Goal: Check status: Check status

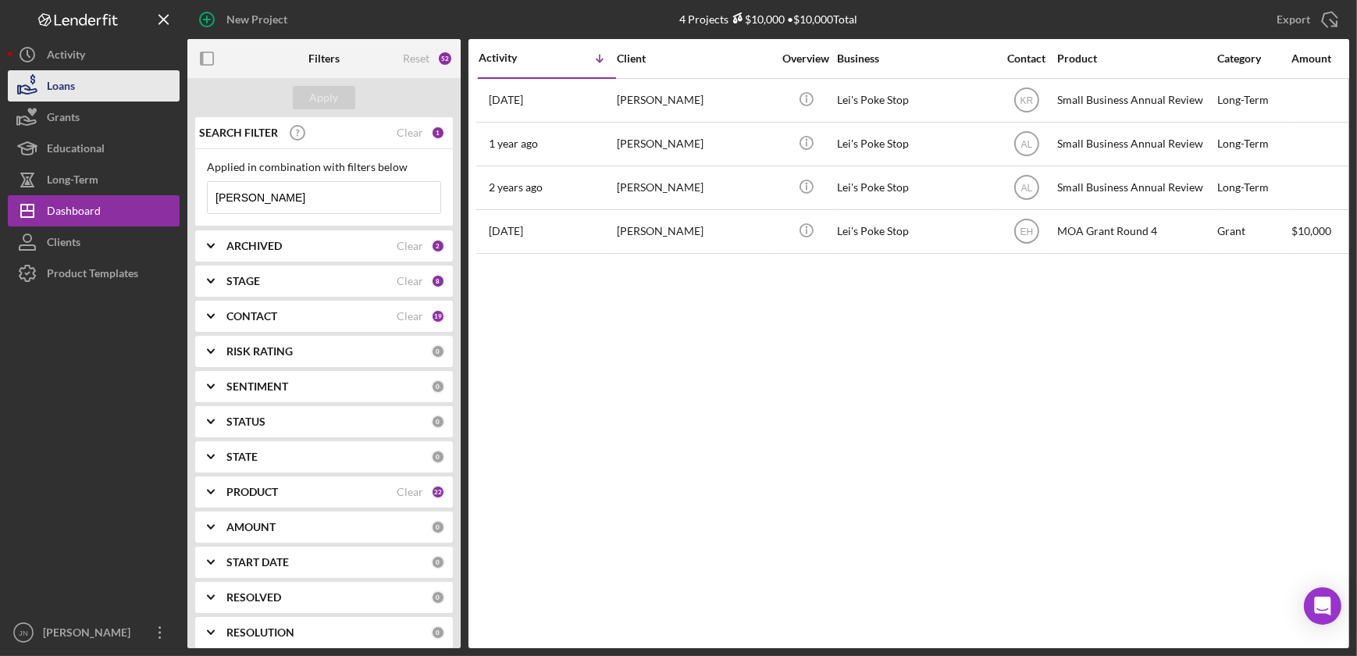
click at [67, 91] on div "Loans" at bounding box center [61, 87] width 28 height 35
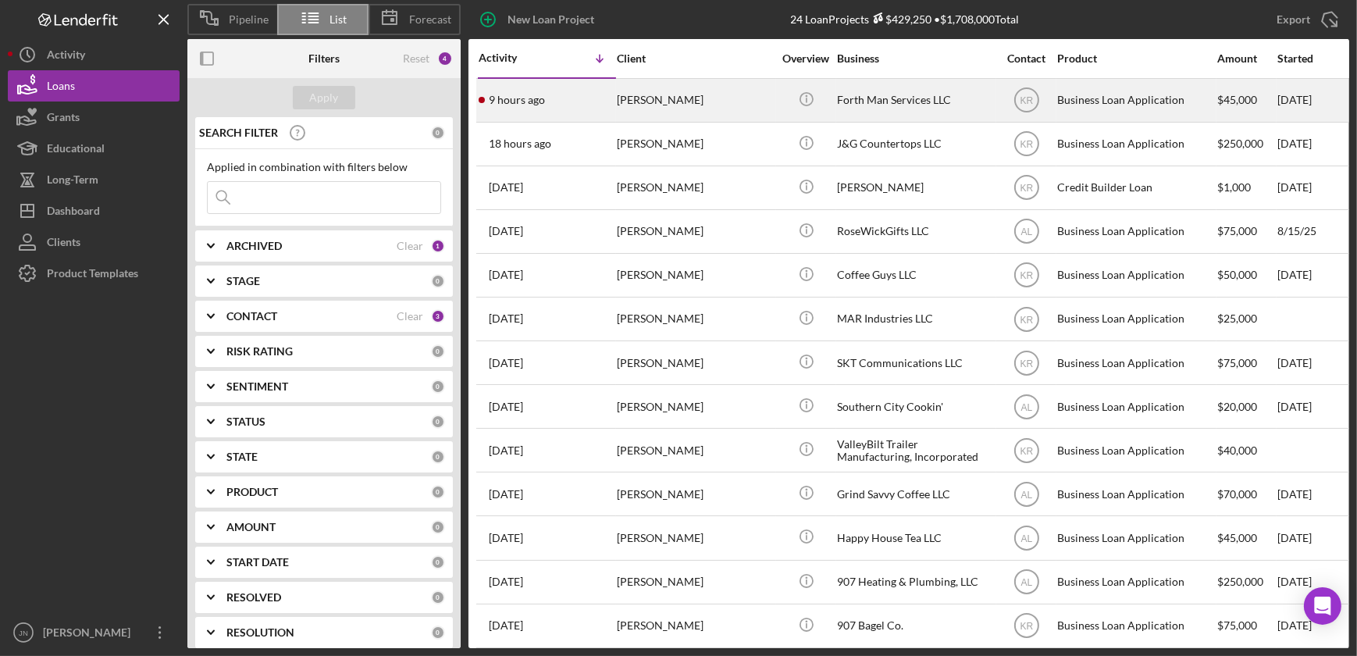
click at [671, 99] on div "[PERSON_NAME]" at bounding box center [695, 100] width 156 height 41
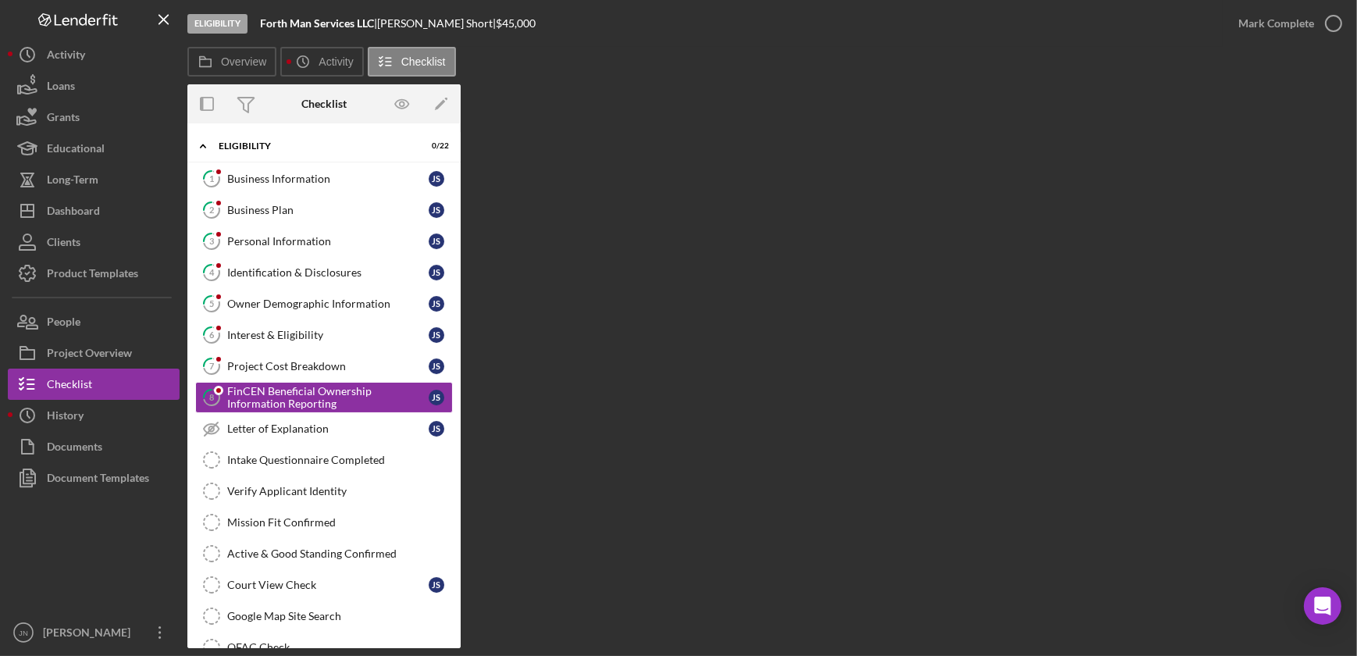
scroll to position [10, 0]
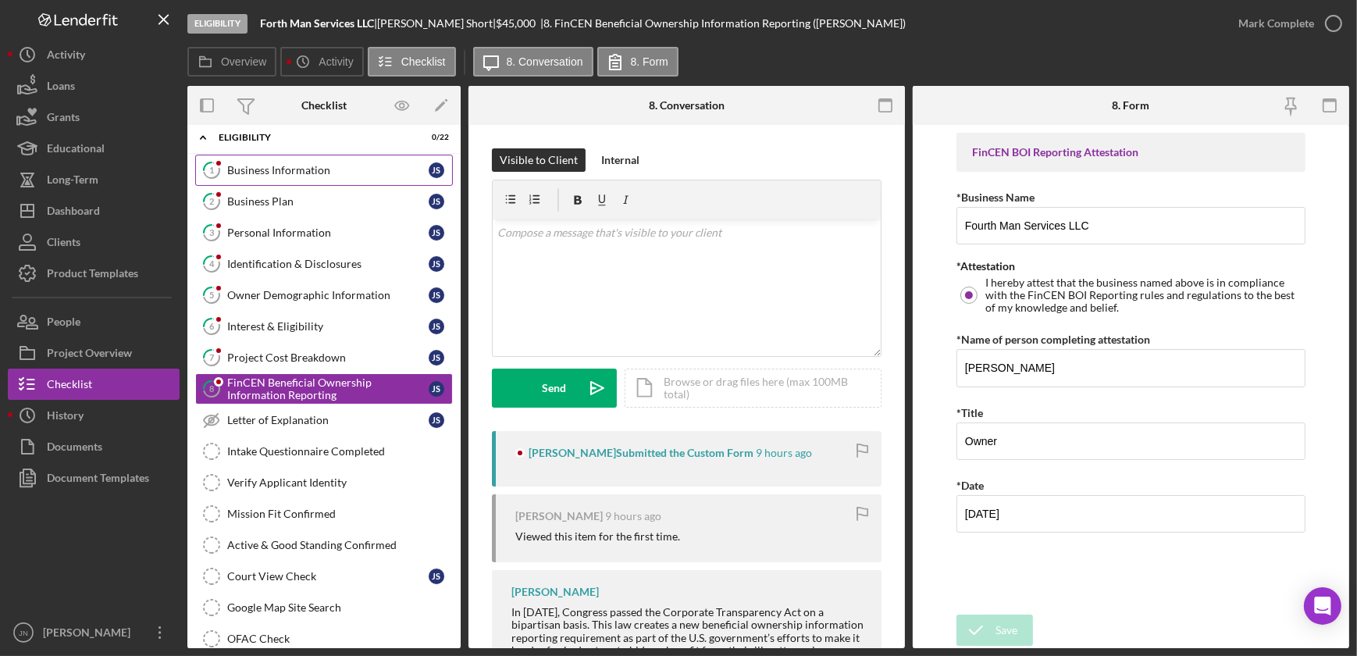
click at [320, 165] on div "Business Information" at bounding box center [327, 170] width 201 height 12
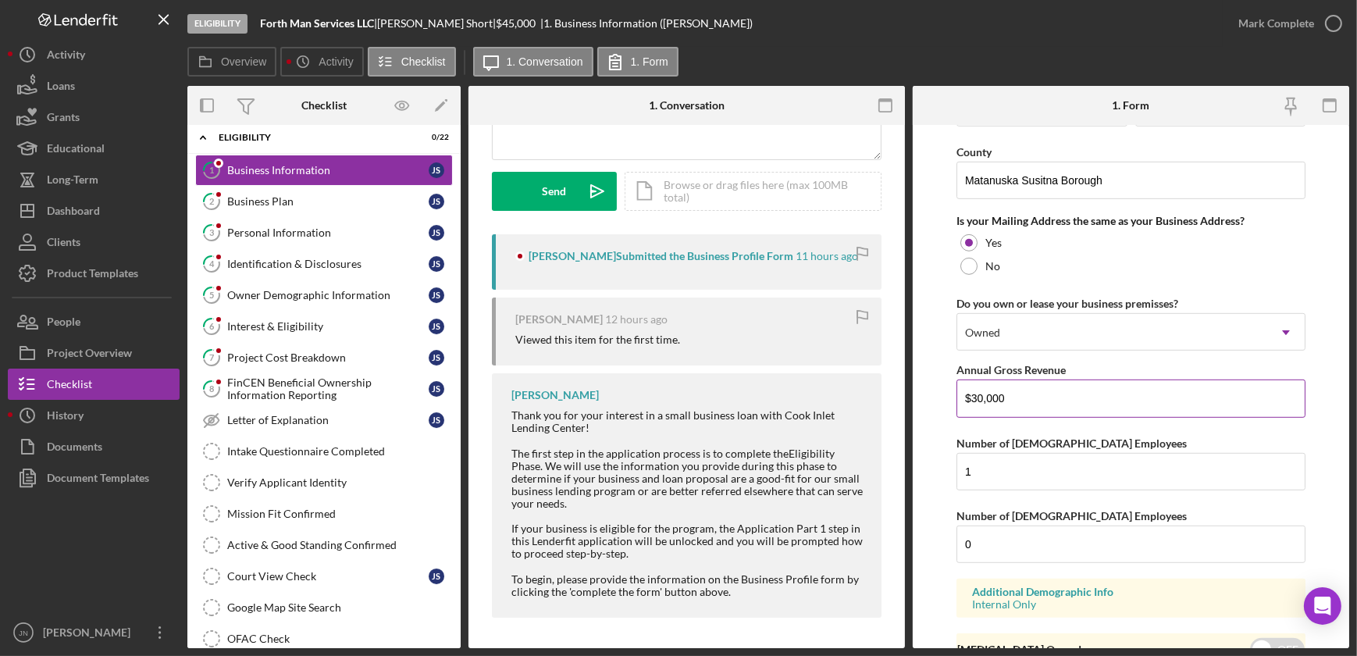
scroll to position [1207, 0]
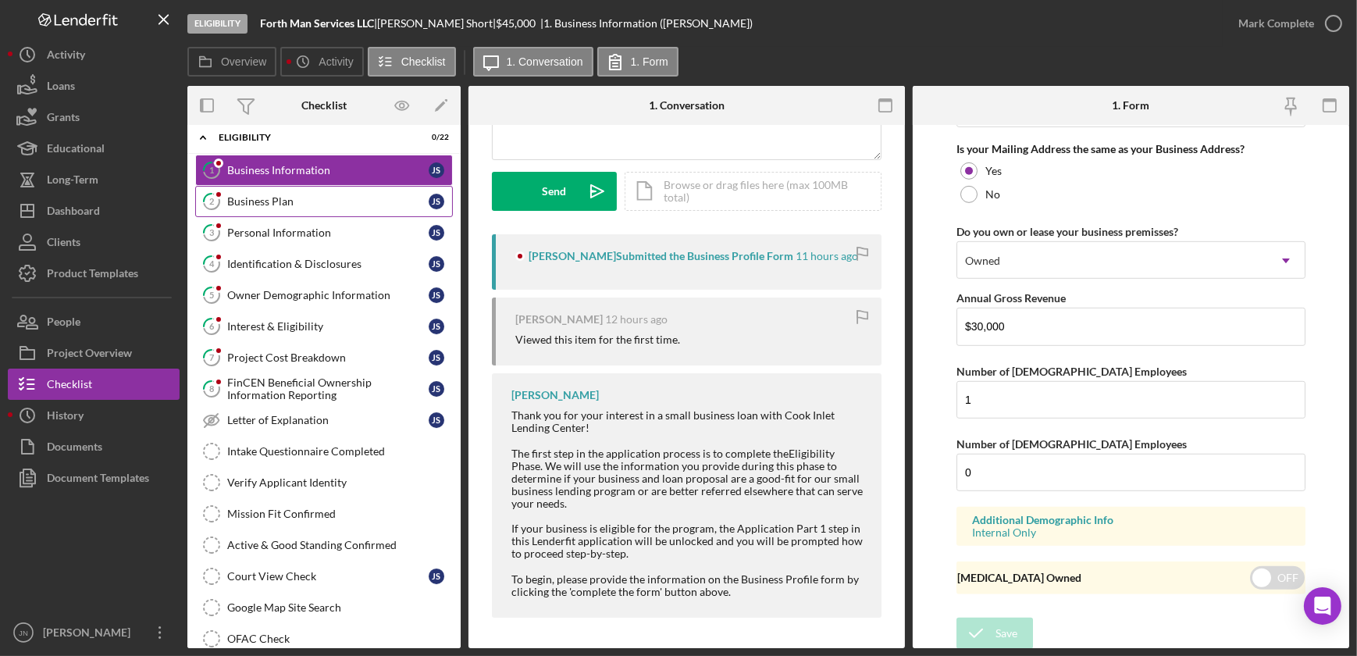
click at [276, 198] on div "Business Plan" at bounding box center [327, 201] width 201 height 12
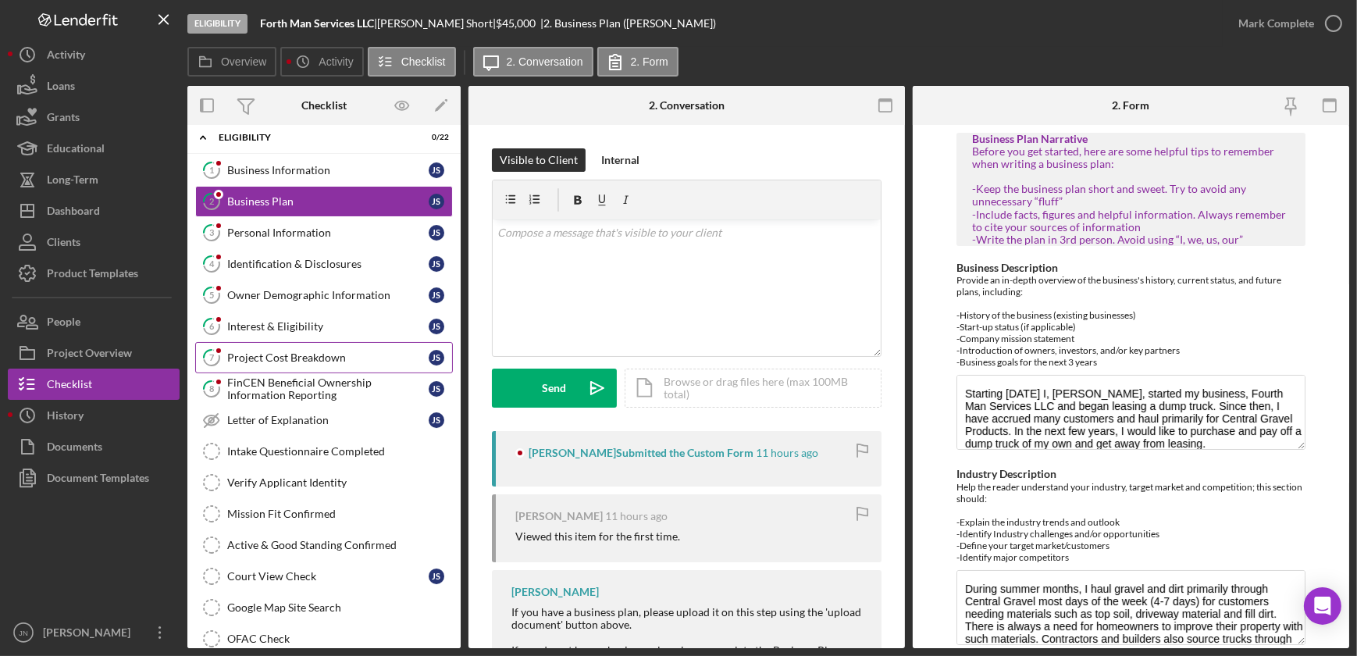
click at [298, 356] on div "Project Cost Breakdown" at bounding box center [327, 357] width 201 height 12
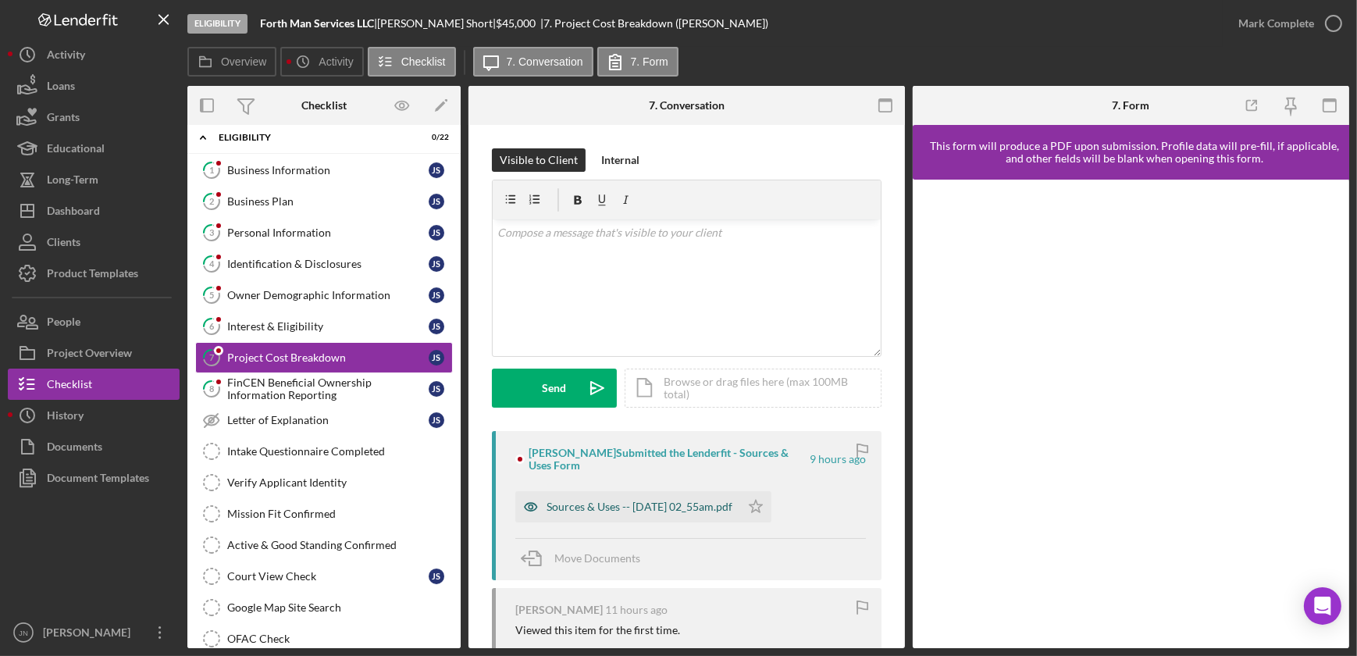
click at [679, 507] on div "Sources & Uses -- [DATE] 02_55am.pdf" at bounding box center [639, 506] width 186 height 12
